Goal: Task Accomplishment & Management: Understand process/instructions

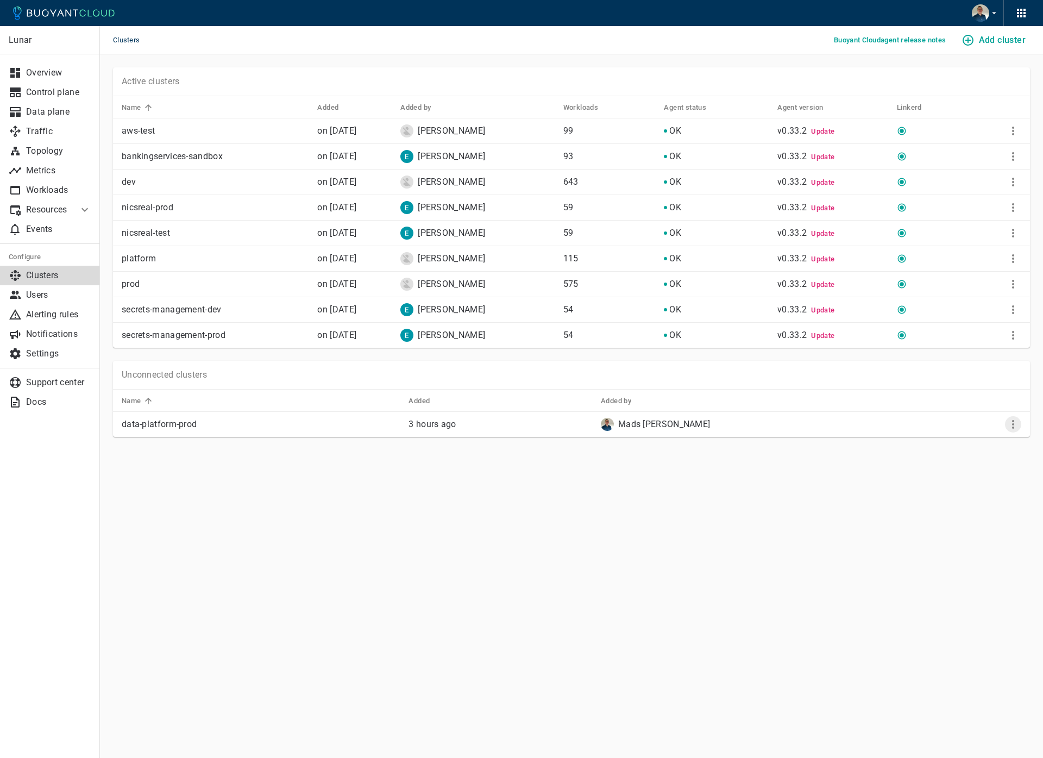
click at [1007, 424] on icon "More" at bounding box center [1013, 424] width 13 height 13
click at [961, 447] on li "View install instructions" at bounding box center [977, 447] width 114 height 20
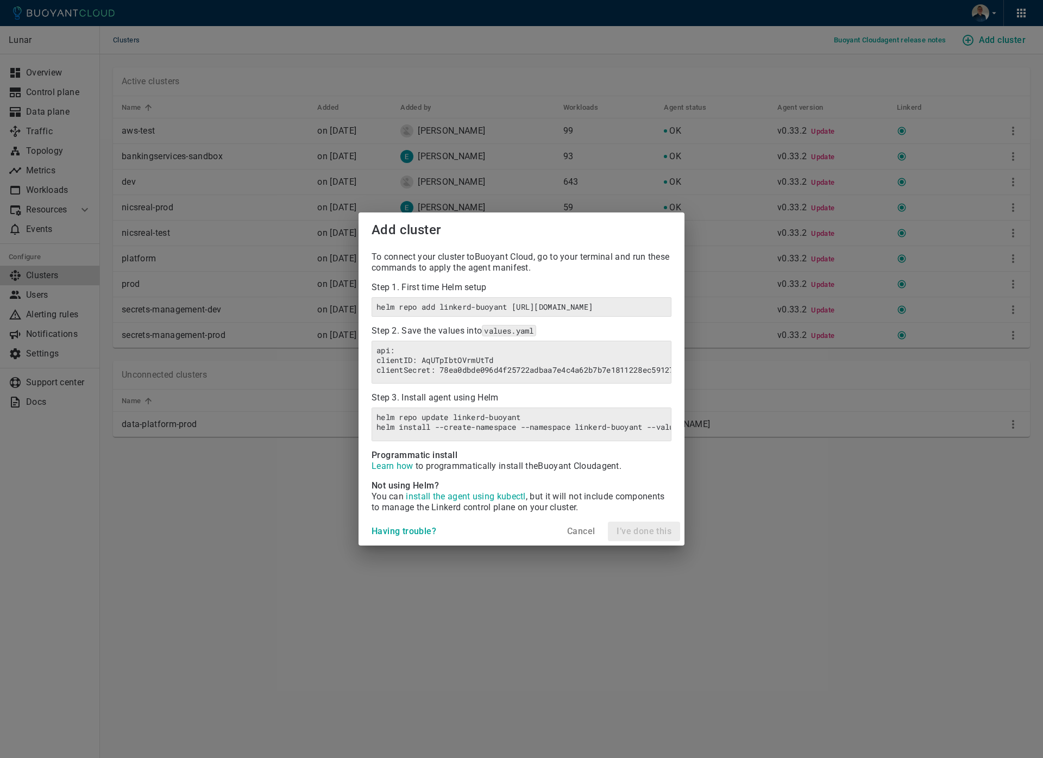
click at [570, 537] on h4 "Cancel" at bounding box center [581, 531] width 28 height 11
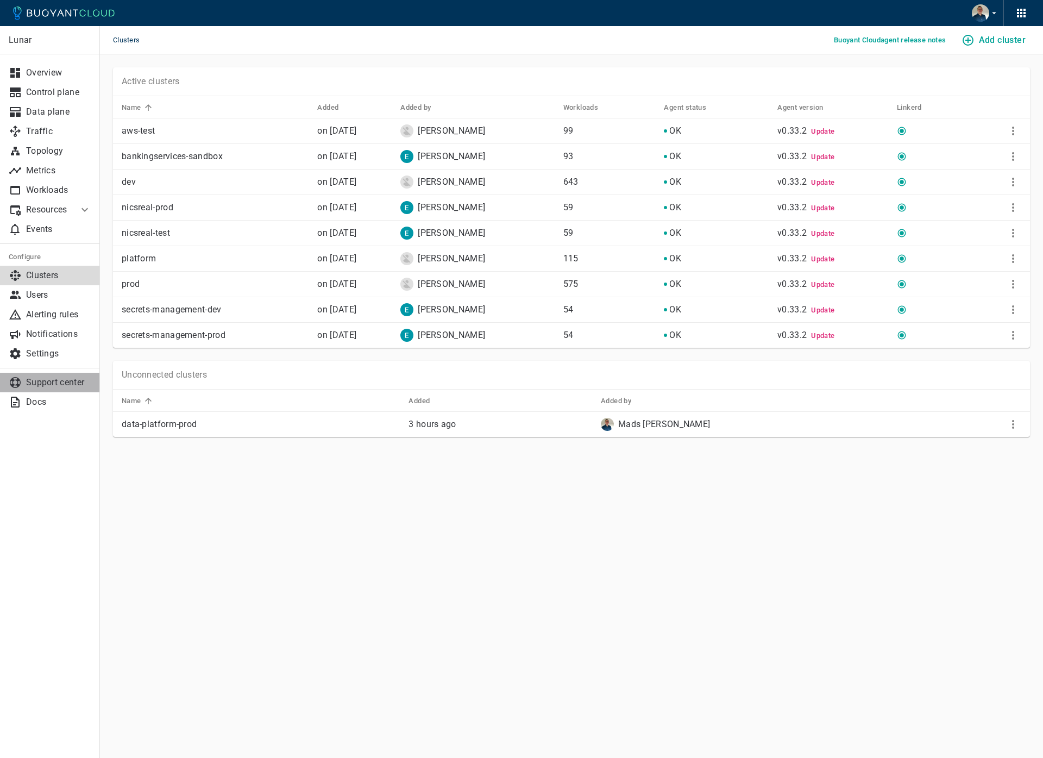
click at [76, 388] on link "Support center" at bounding box center [50, 383] width 100 height 20
drag, startPoint x: 417, startPoint y: 499, endPoint x: 445, endPoint y: 487, distance: 30.0
click at [418, 498] on main "Clusters Buoyant Cloud agent release notes Add cluster Lunar Overview Control p…" at bounding box center [571, 379] width 943 height 758
click at [1012, 427] on icon "More" at bounding box center [1013, 424] width 13 height 13
click at [948, 449] on li "View install instructions" at bounding box center [977, 447] width 114 height 20
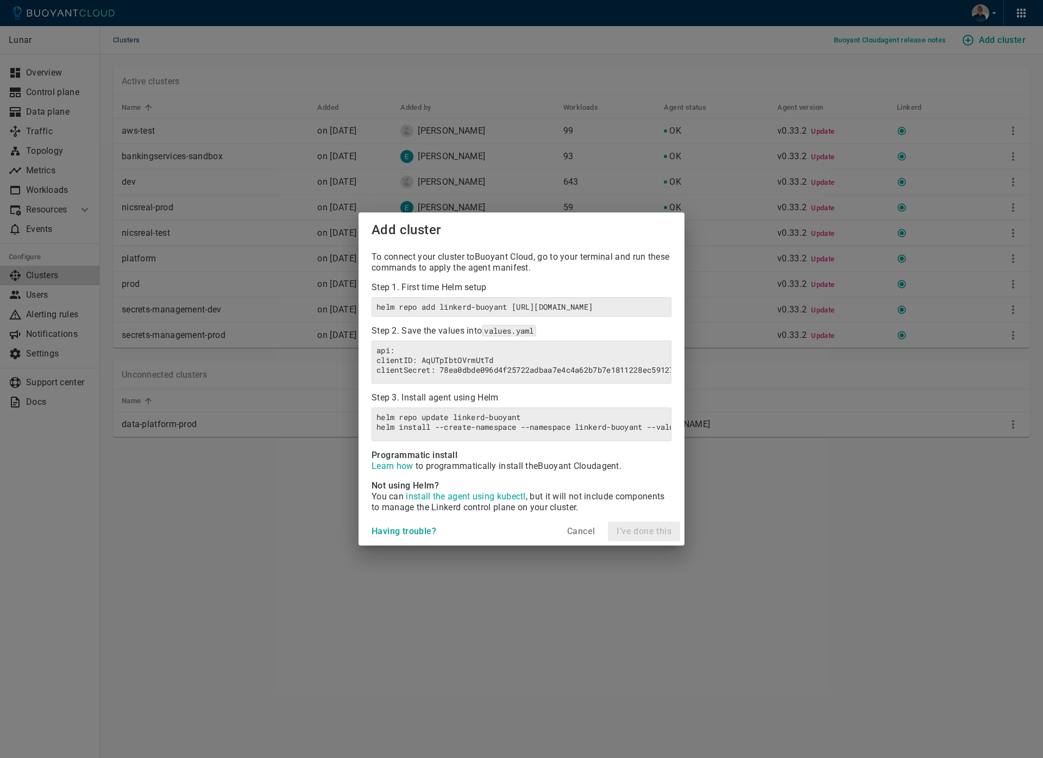
click at [584, 537] on h4 "Cancel" at bounding box center [581, 531] width 28 height 11
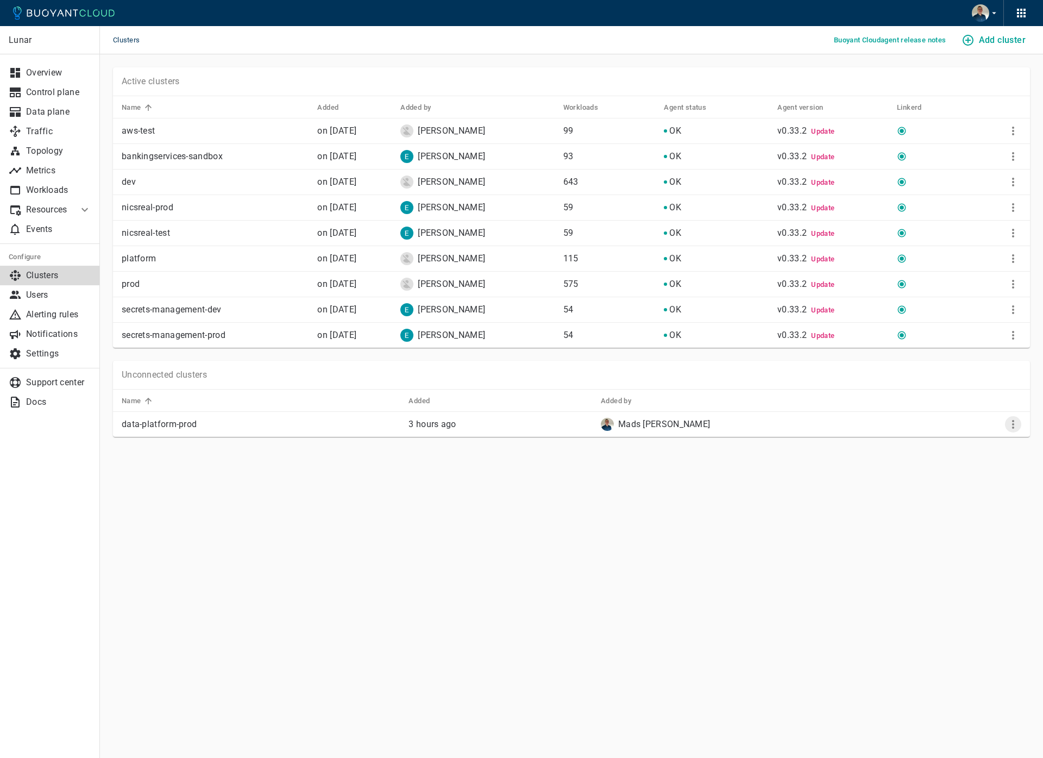
click at [1014, 424] on icon "More" at bounding box center [1013, 424] width 13 height 13
click at [962, 444] on li "View install instructions" at bounding box center [977, 447] width 114 height 20
